Goal: Transaction & Acquisition: Purchase product/service

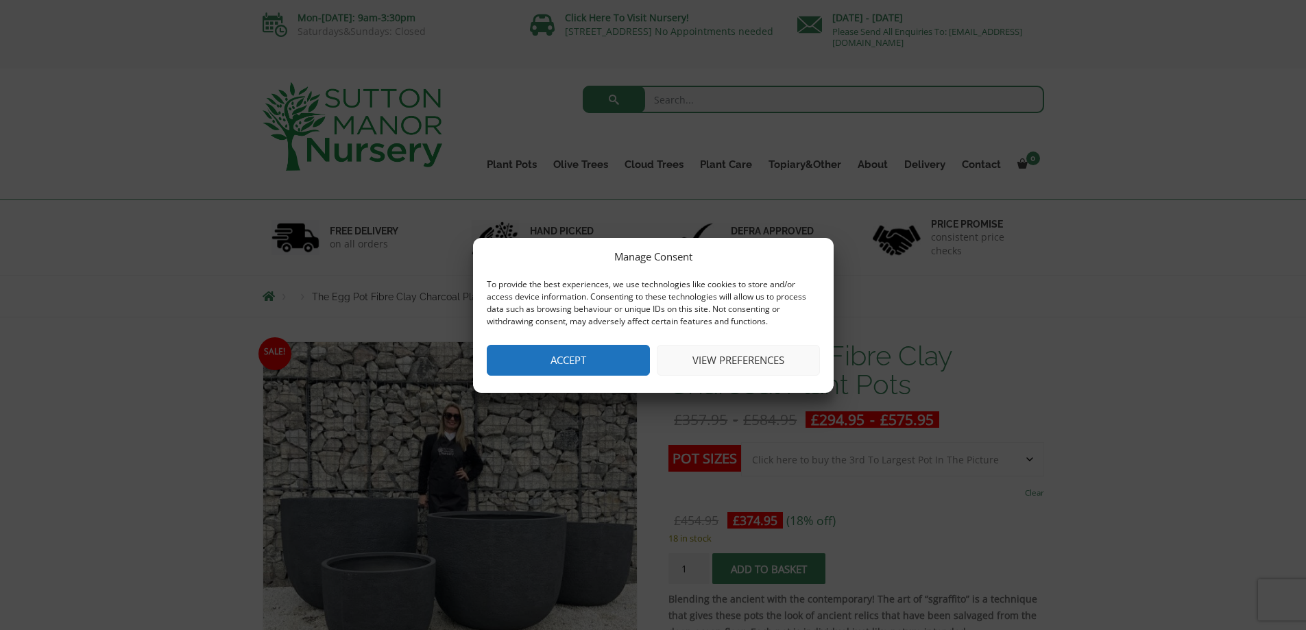
drag, startPoint x: 608, startPoint y: 361, endPoint x: 623, endPoint y: 357, distance: 15.8
click at [607, 361] on button "Accept" at bounding box center [568, 360] width 163 height 31
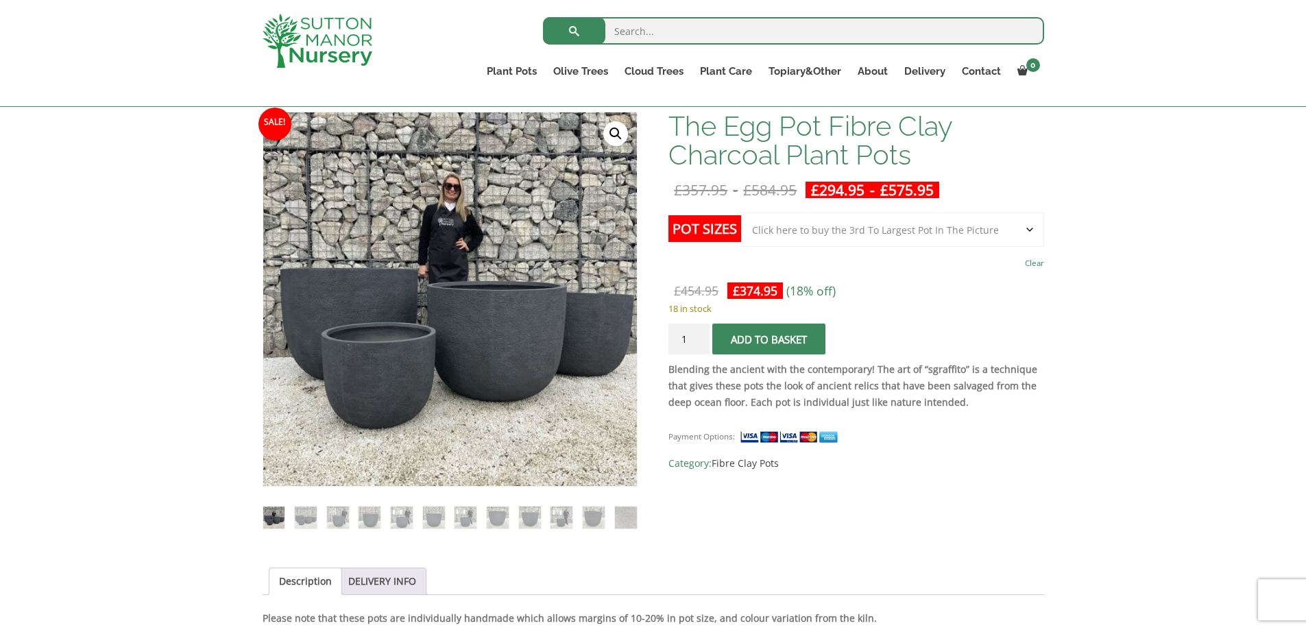
scroll to position [206, 0]
click at [1030, 227] on select "Choose an option Click here to buy the 5th To Largest Pot In The Picture Click …" at bounding box center [892, 229] width 302 height 34
click at [741, 212] on select "Choose an option Click here to buy the 5th To Largest Pot In The Picture Click …" at bounding box center [892, 229] width 302 height 34
select select "Click here to buy the 2nd To Largest Pot In The Picture"
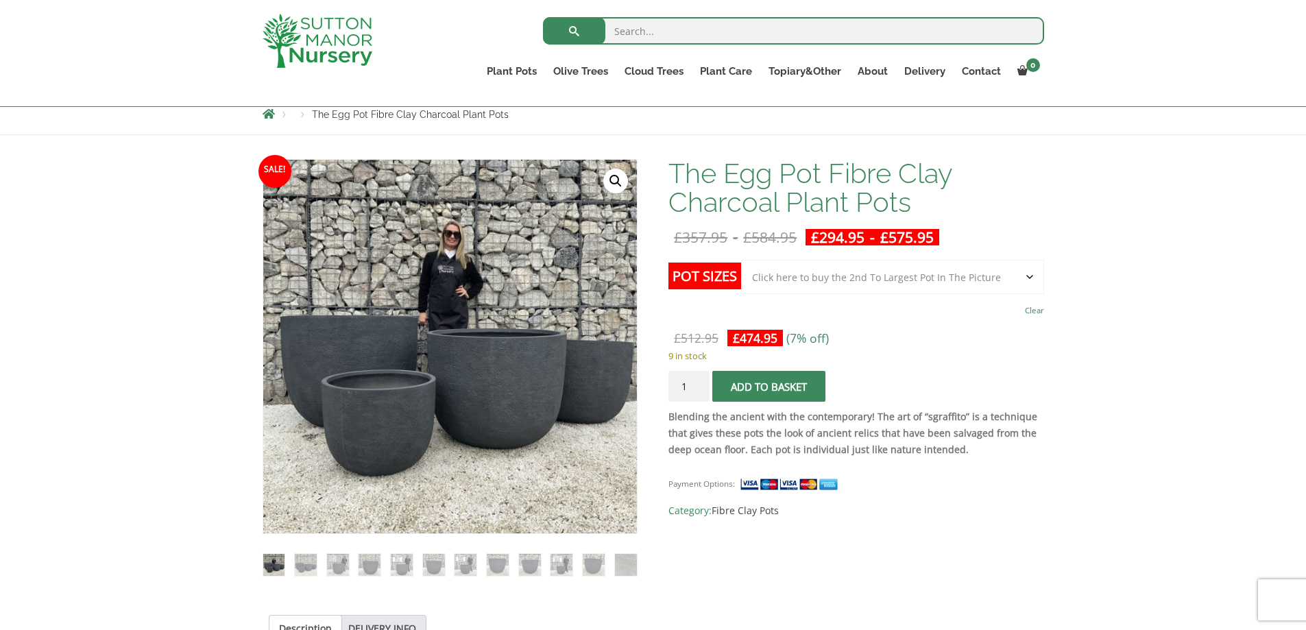
scroll to position [0, 0]
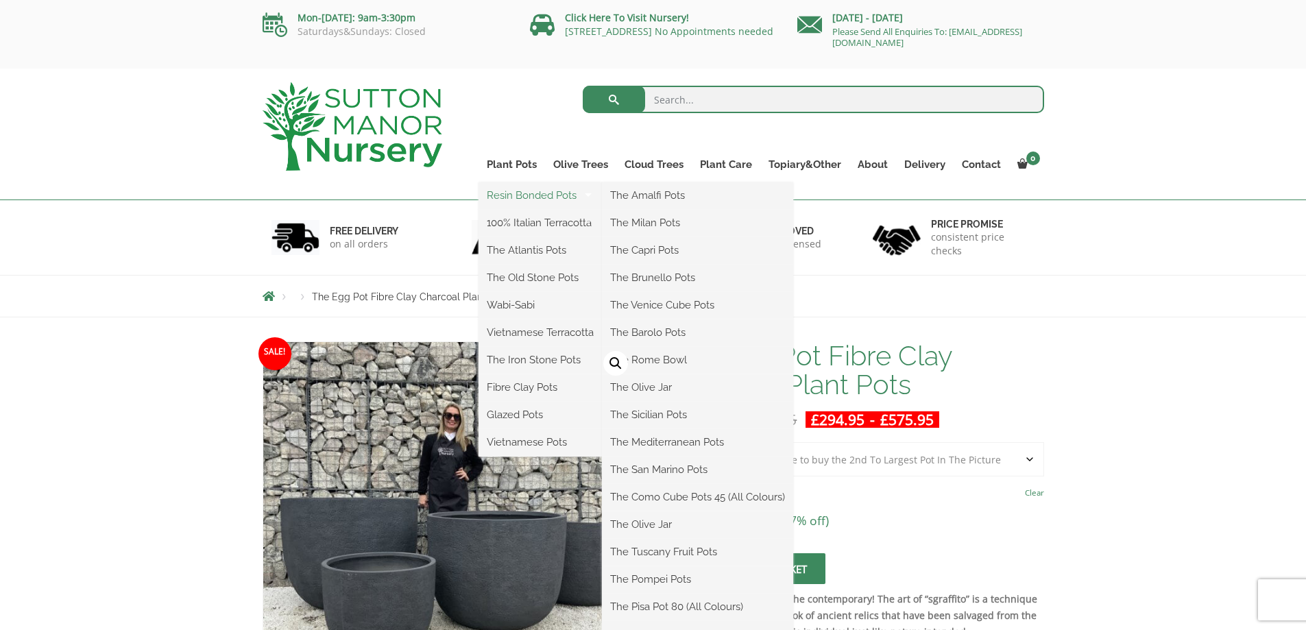
click at [518, 191] on link "Resin Bonded Pots" at bounding box center [540, 195] width 123 height 21
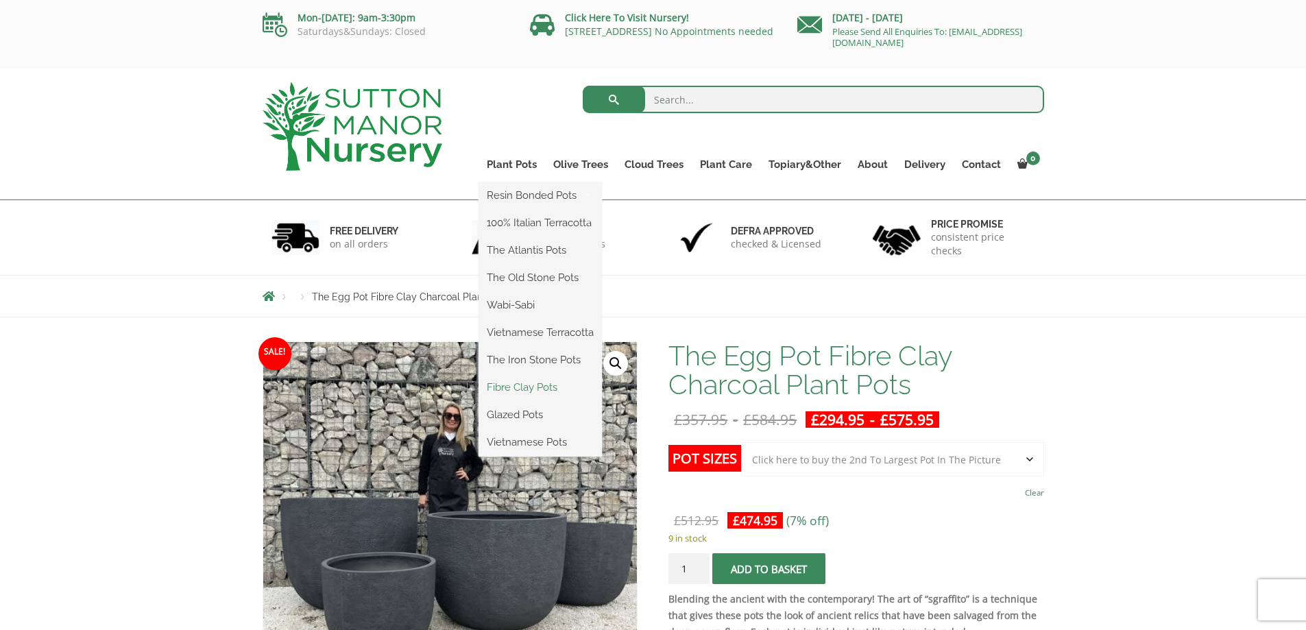
click at [522, 388] on link "Fibre Clay Pots" at bounding box center [540, 387] width 123 height 21
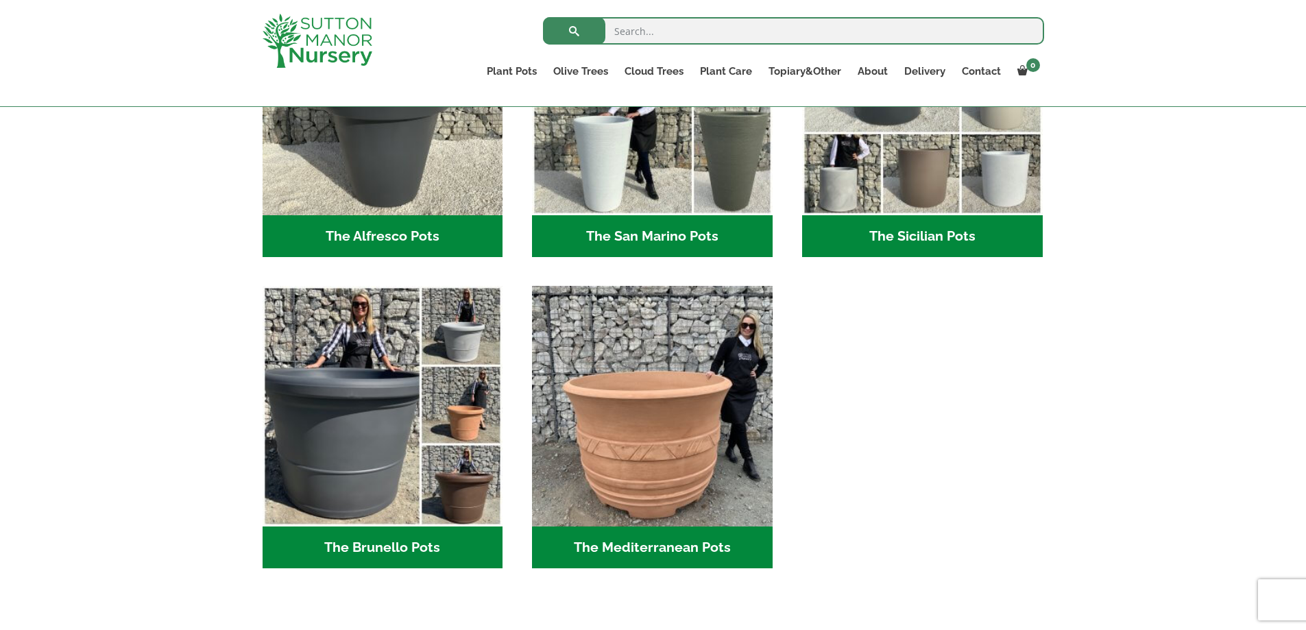
scroll to position [1577, 0]
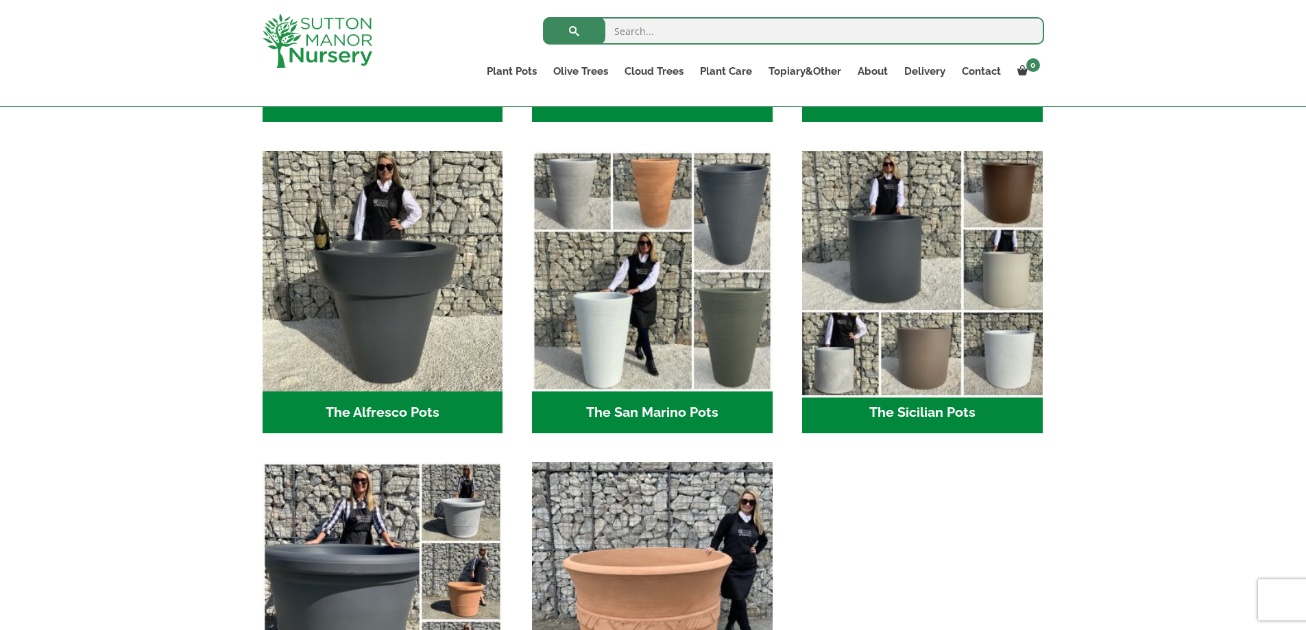
click at [963, 281] on img "Visit product category The Sicilian Pots" at bounding box center [922, 271] width 252 height 252
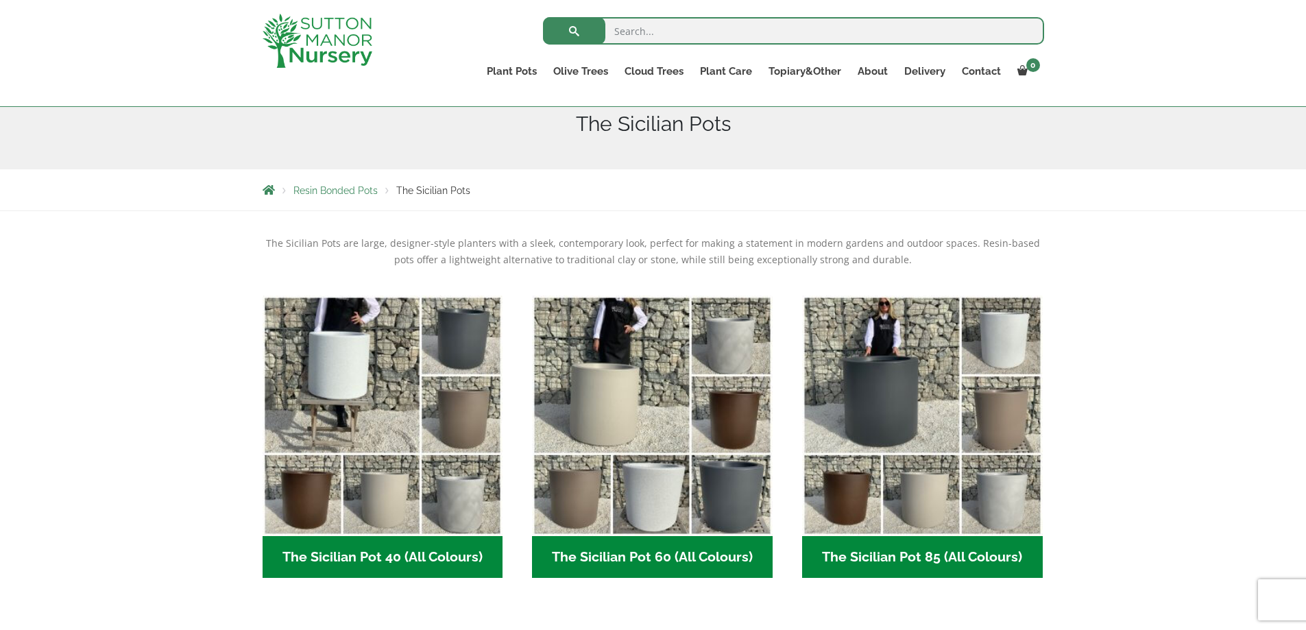
scroll to position [274, 0]
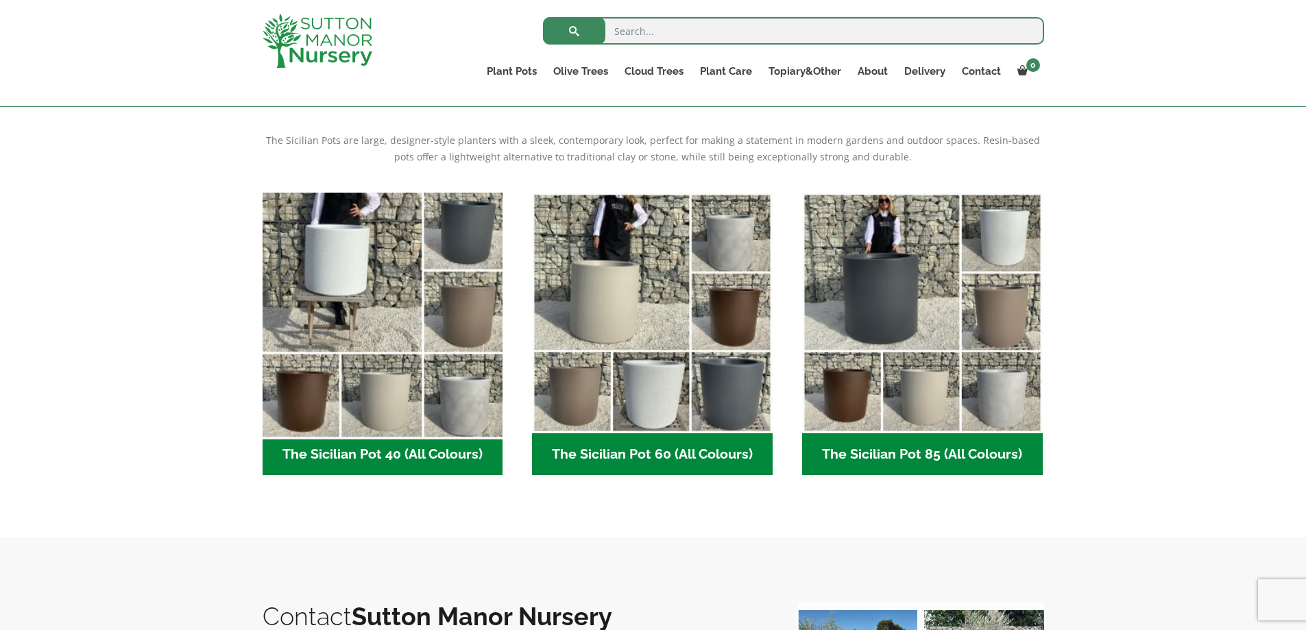
click at [484, 356] on img "Visit product category The Sicilian Pot 40 (All Colours)" at bounding box center [382, 313] width 252 height 252
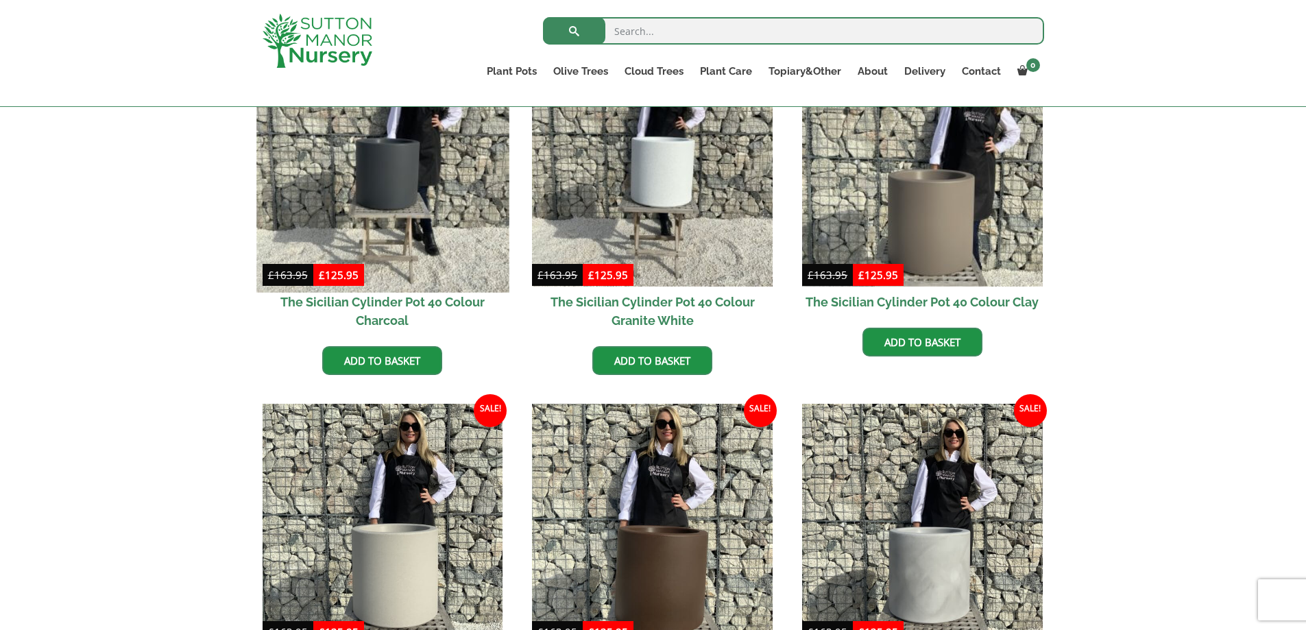
click at [392, 194] on img at bounding box center [382, 166] width 252 height 252
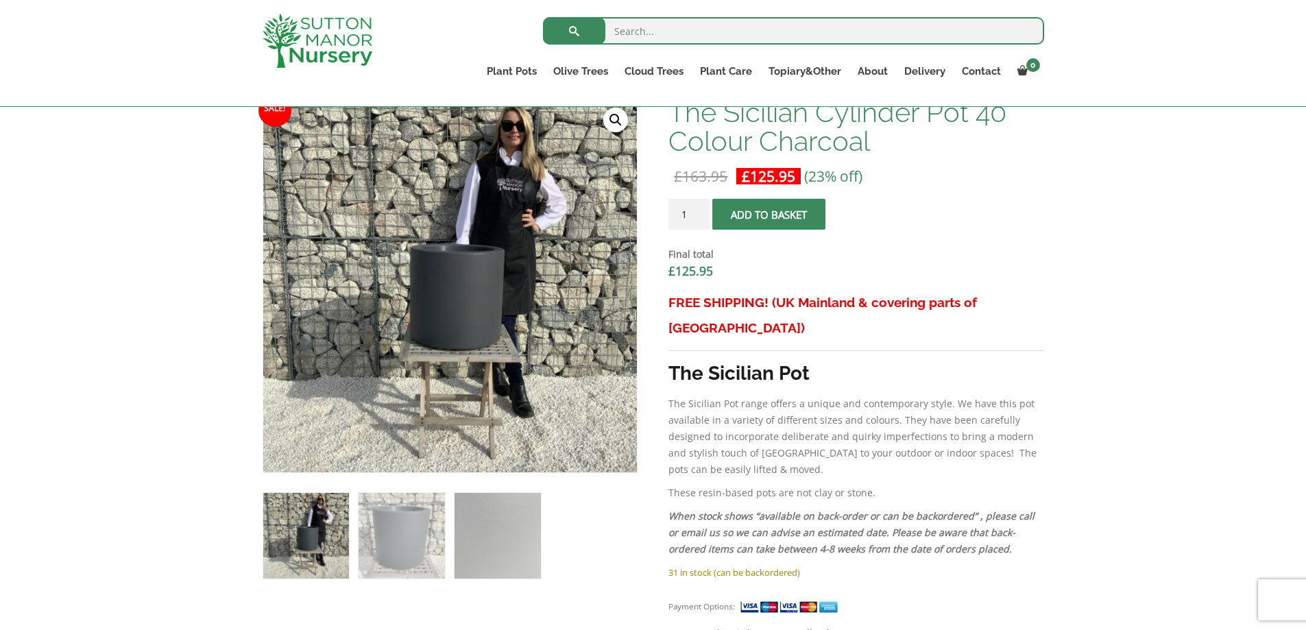
scroll to position [549, 0]
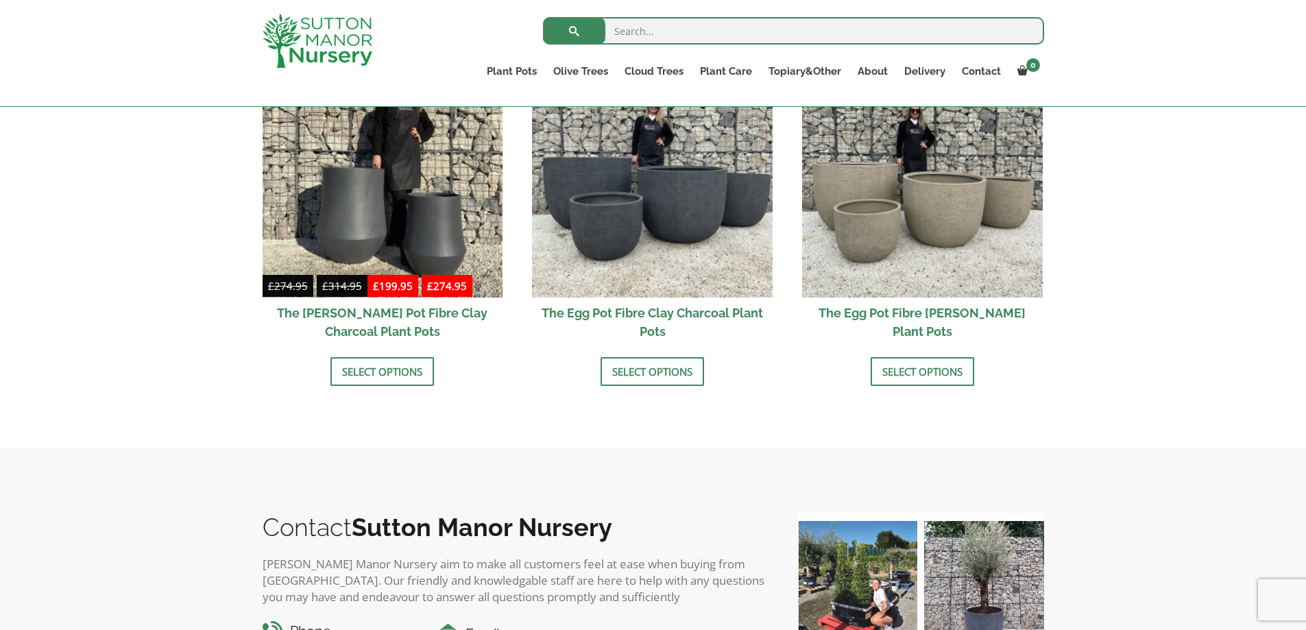
scroll to position [250, 0]
